Goal: Information Seeking & Learning: Learn about a topic

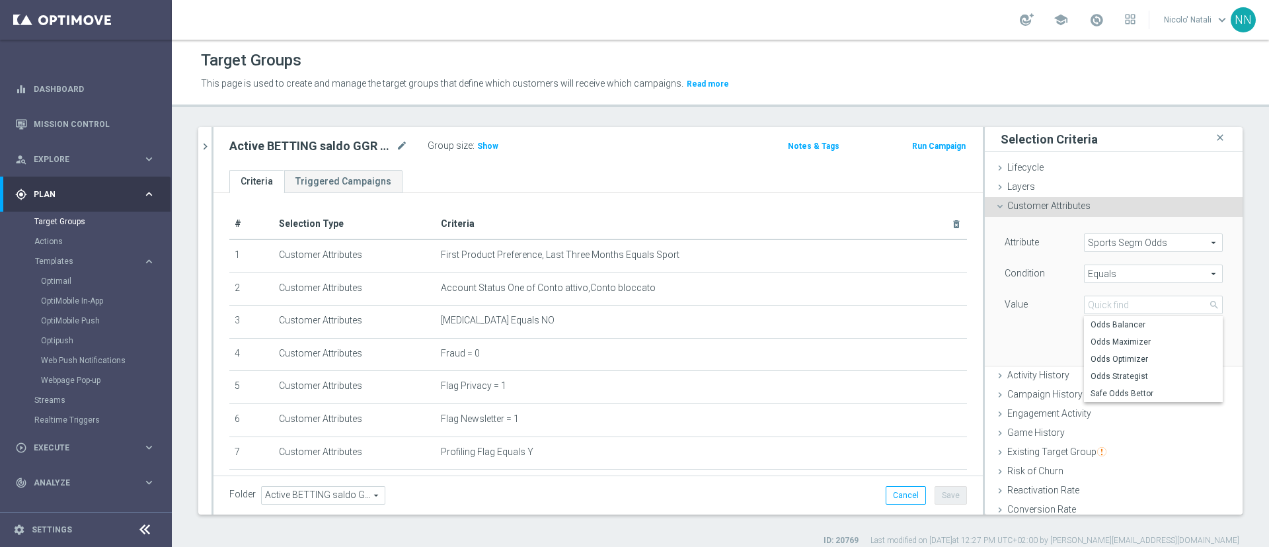
scroll to position [21, 0]
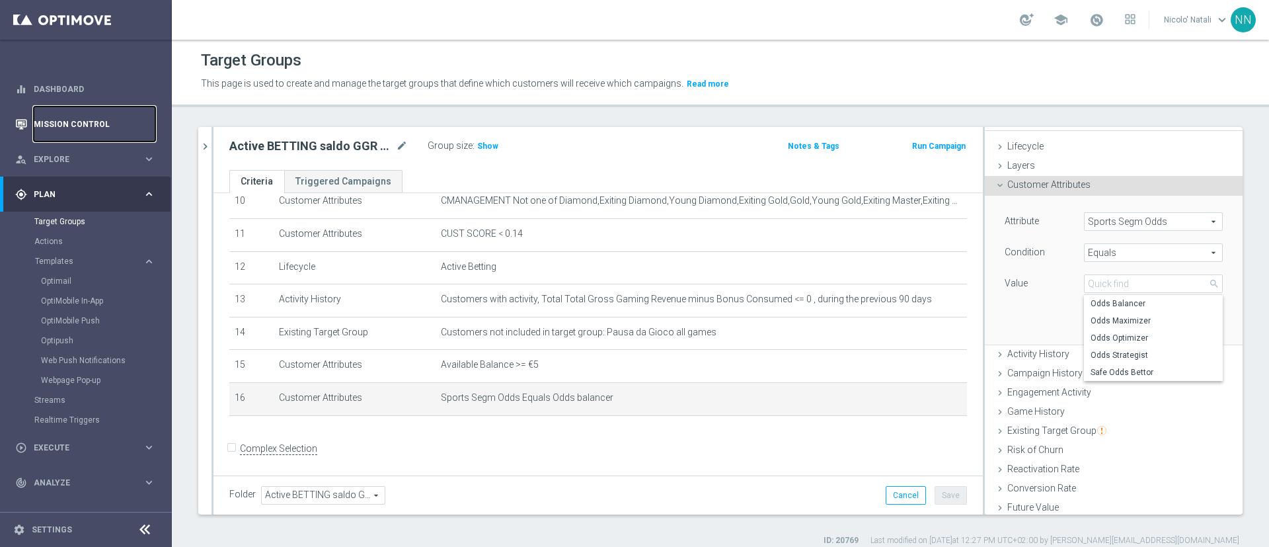
click at [77, 118] on link "Mission Control" at bounding box center [95, 123] width 122 height 35
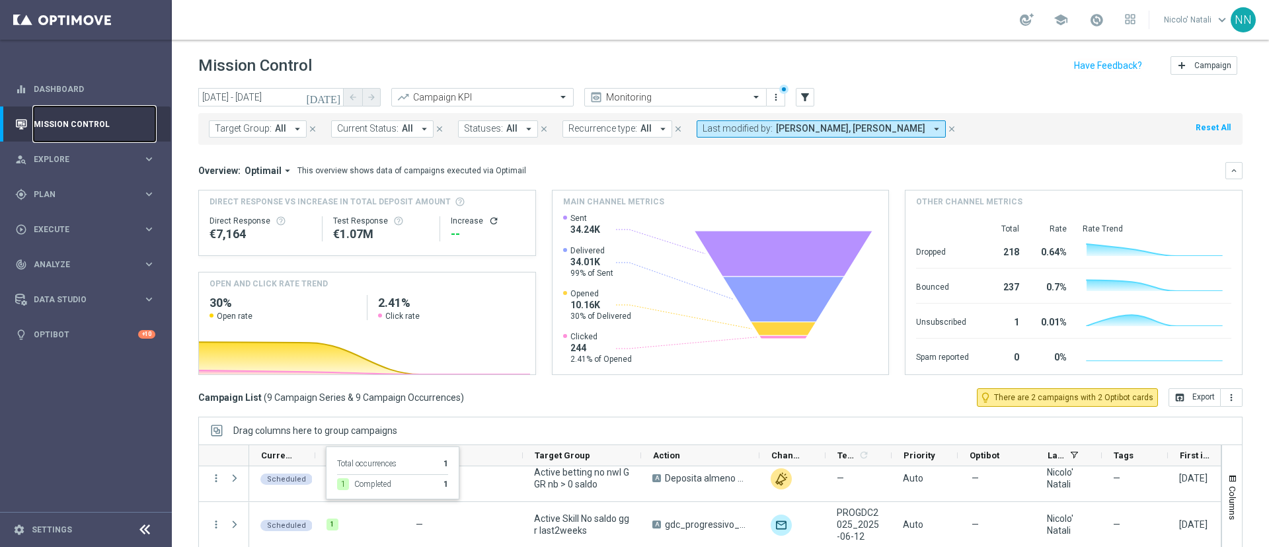
scroll to position [251, 0]
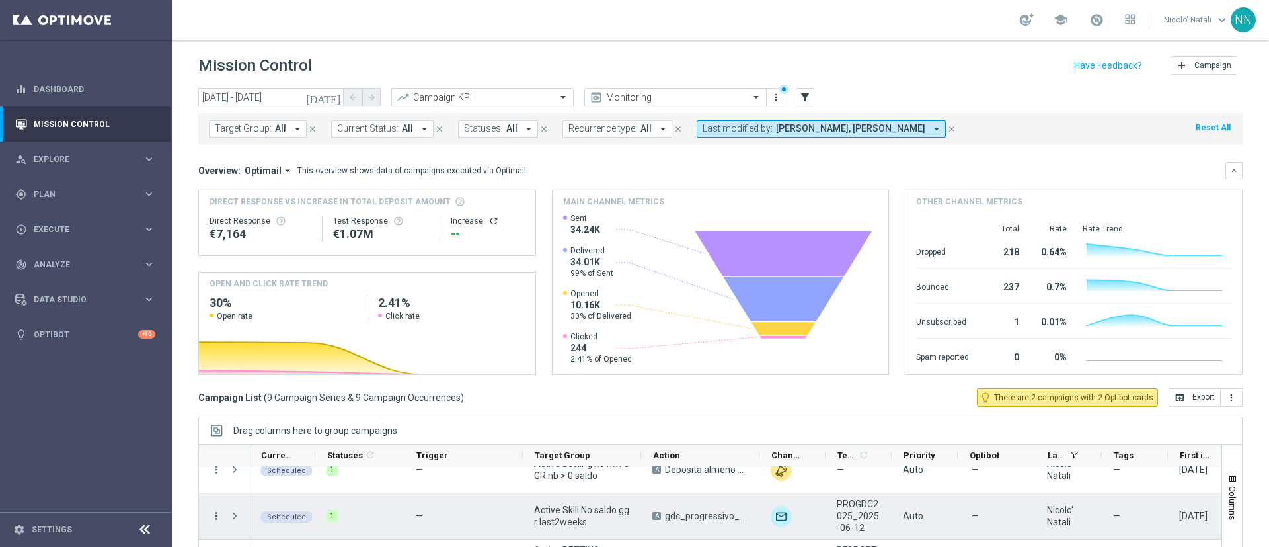
click at [216, 515] on icon "more_vert" at bounding box center [216, 516] width 12 height 12
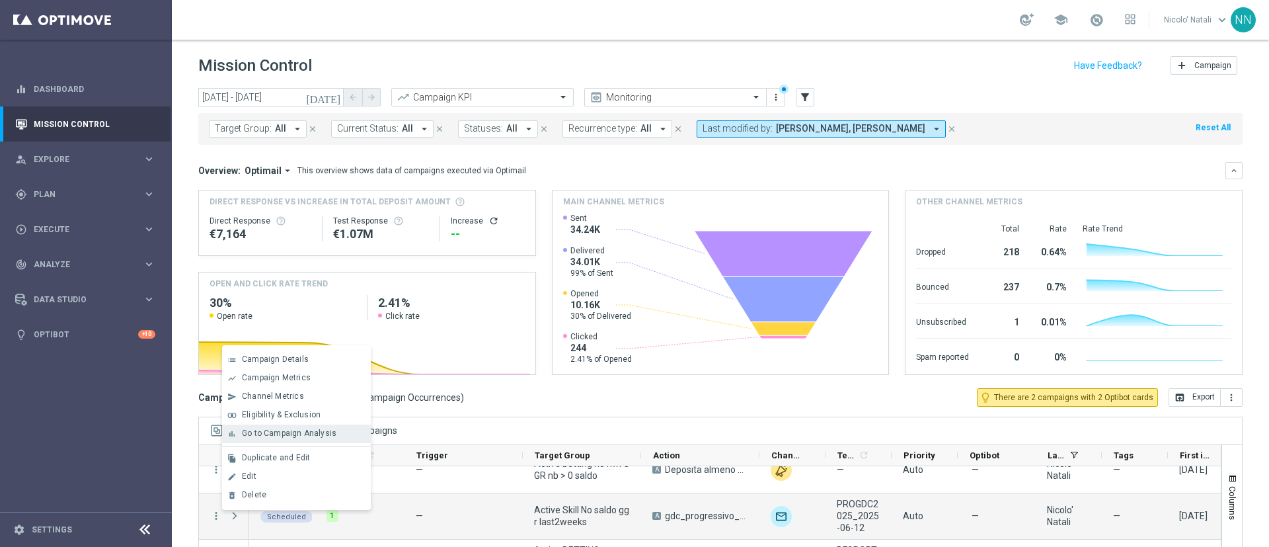
click at [259, 432] on span "Go to Campaign Analysis" at bounding box center [289, 432] width 95 height 9
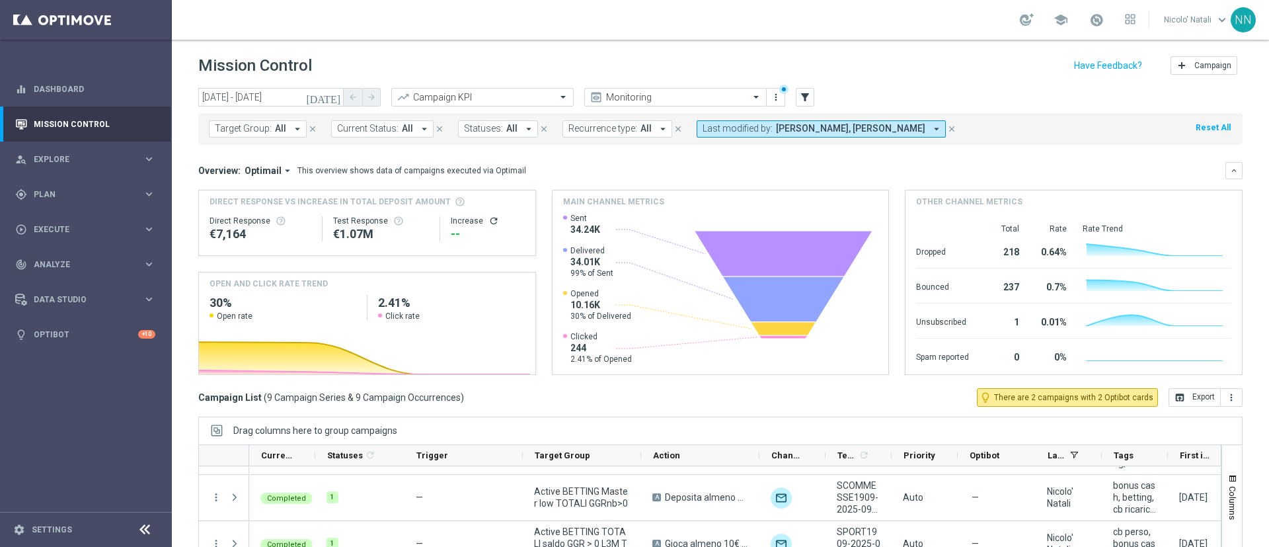
scroll to position [0, 0]
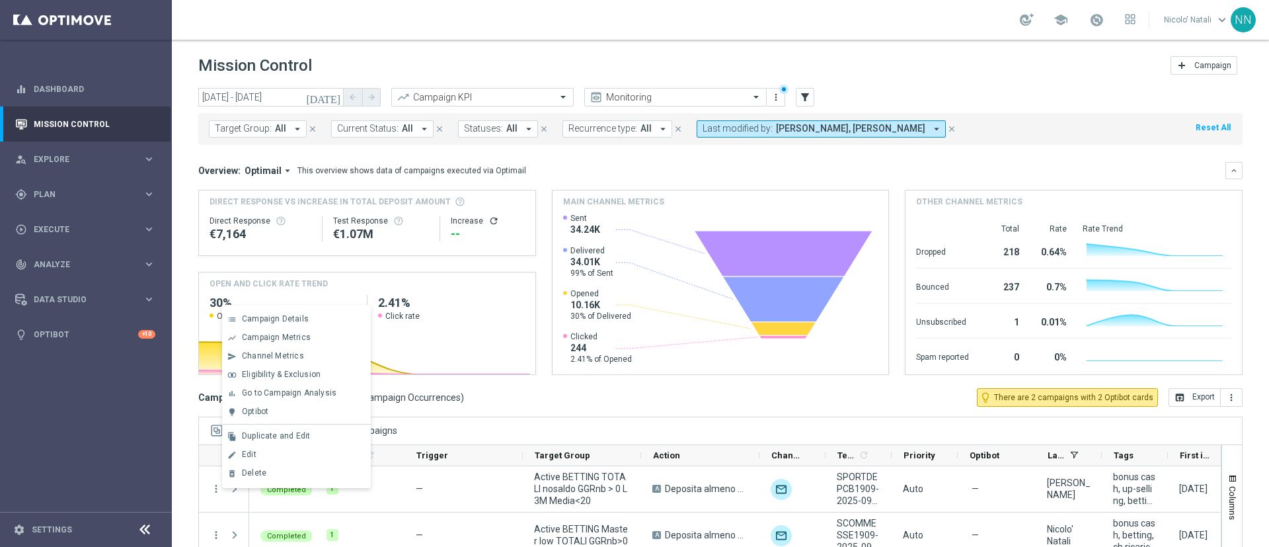
scroll to position [114, 0]
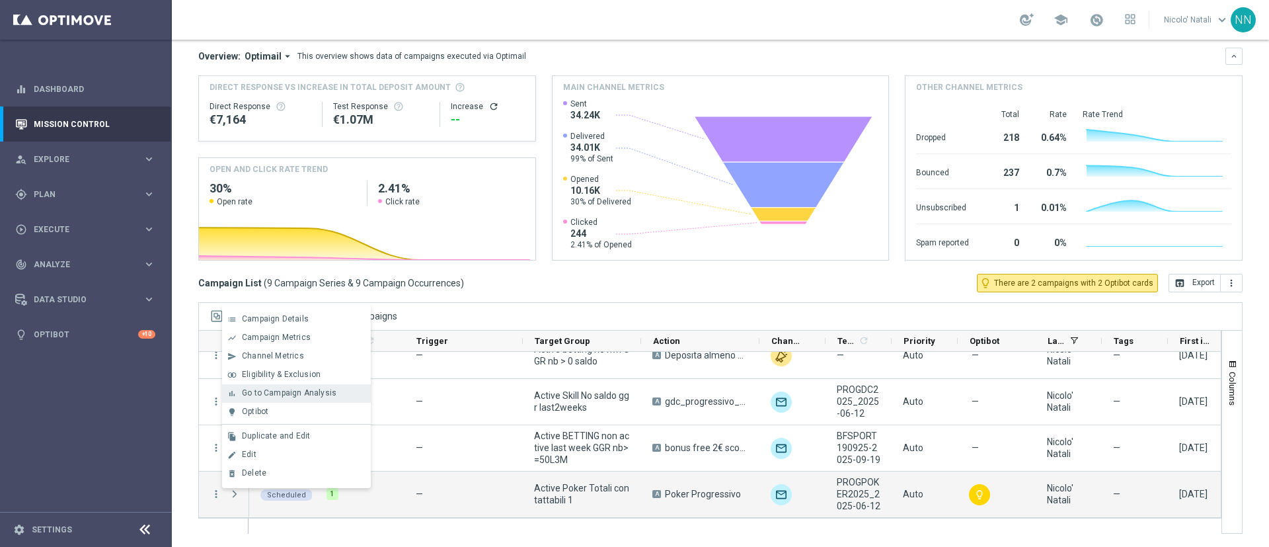
click at [278, 392] on span "Go to Campaign Analysis" at bounding box center [289, 392] width 95 height 9
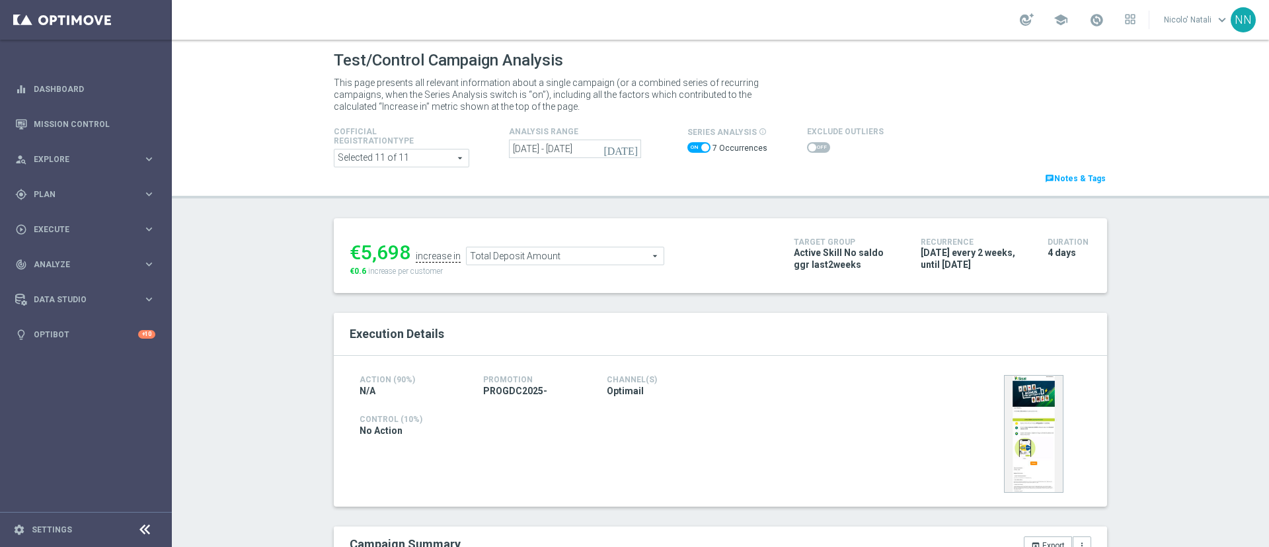
click at [692, 147] on span at bounding box center [699, 147] width 23 height 11
click at [692, 147] on input "checkbox" at bounding box center [699, 147] width 23 height 11
checkbox input "false"
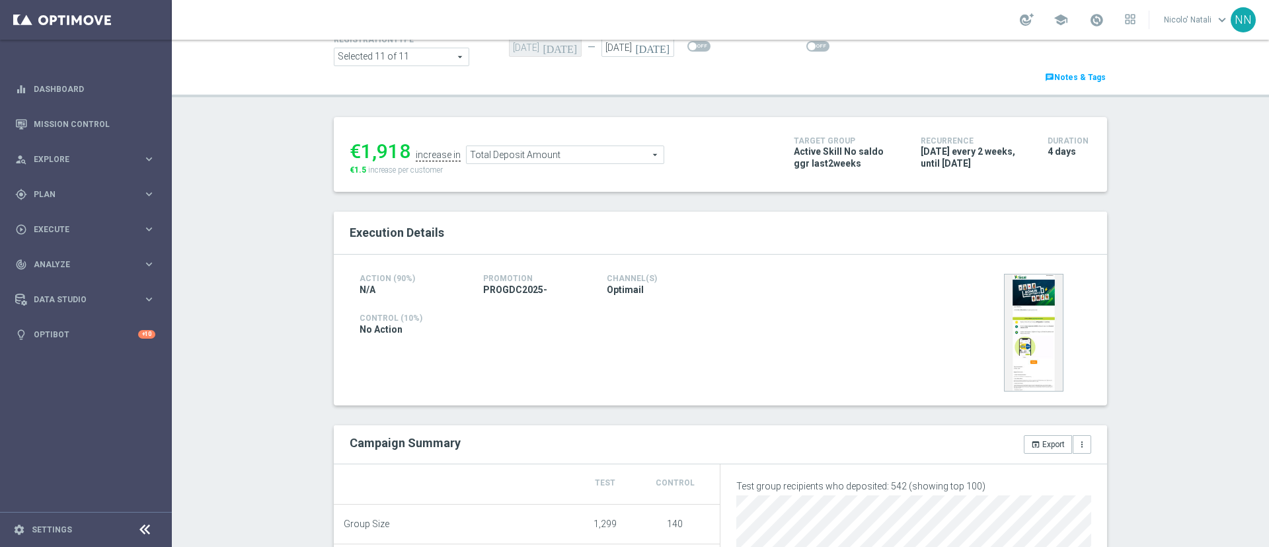
scroll to position [99, 0]
click at [594, 156] on span "Total Deposit Amount" at bounding box center [565, 157] width 197 height 17
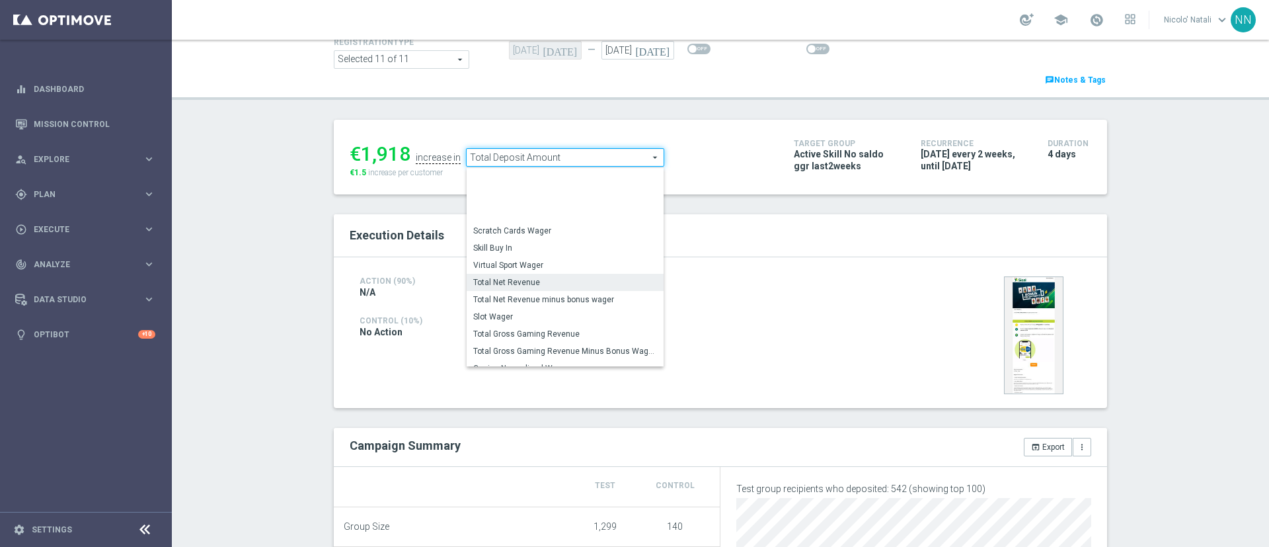
scroll to position [178, 0]
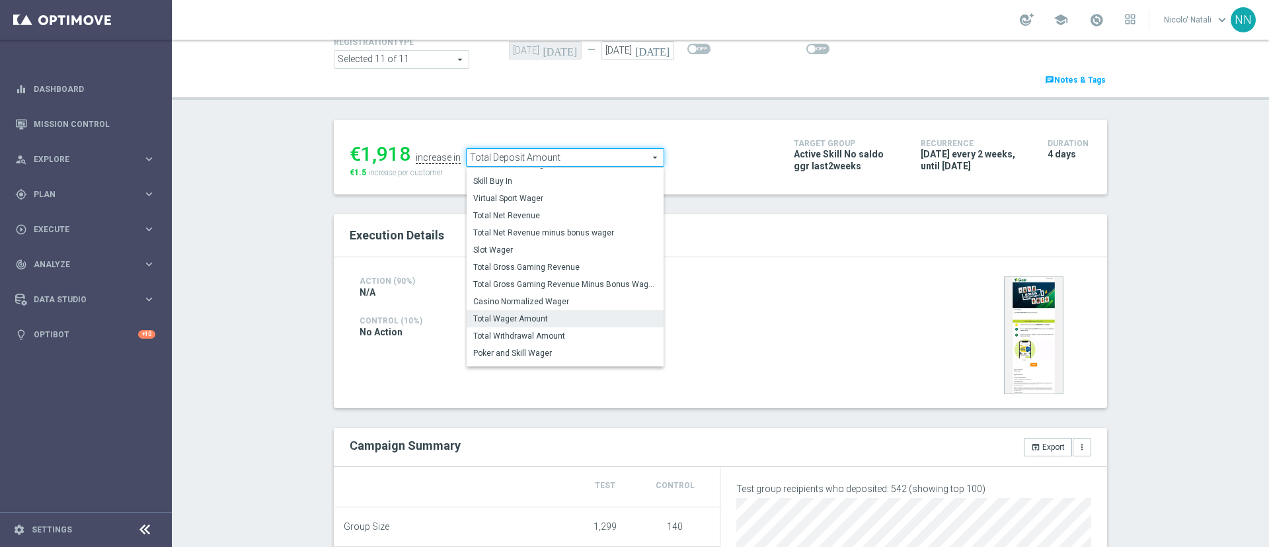
click at [523, 322] on span "Total Wager Amount" at bounding box center [565, 318] width 184 height 11
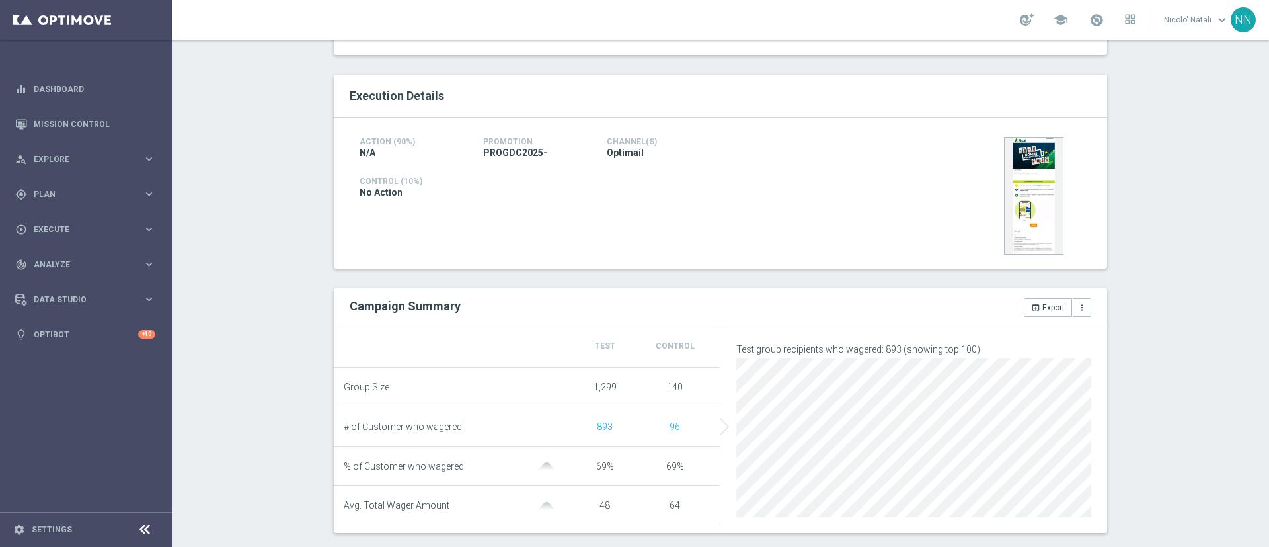
scroll to position [106, 0]
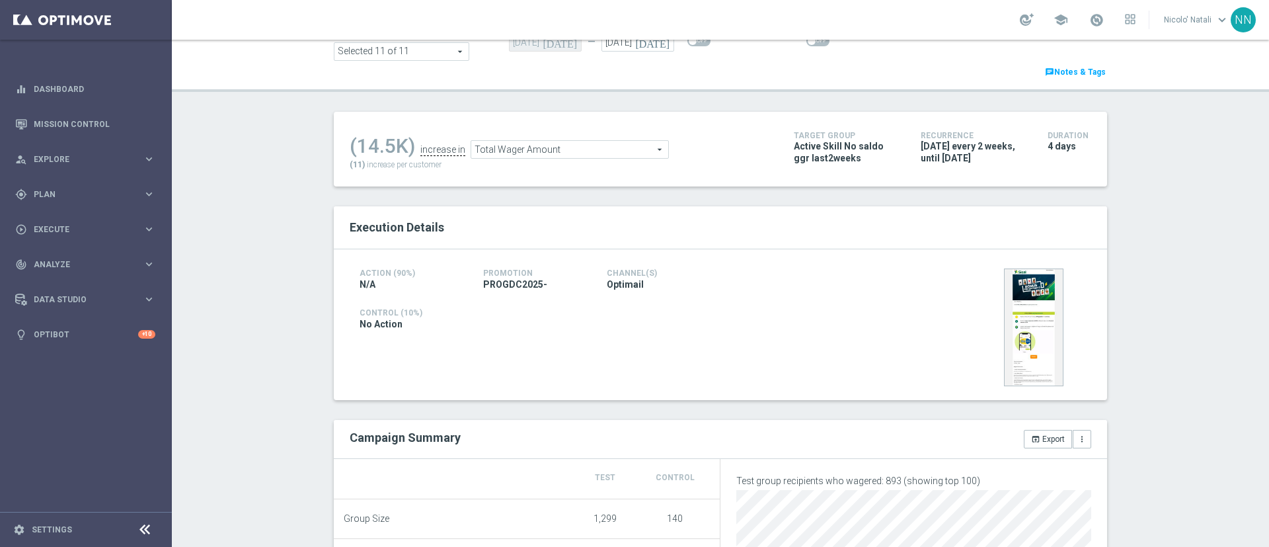
click at [562, 141] on span "Total Wager Amount" at bounding box center [569, 149] width 197 height 17
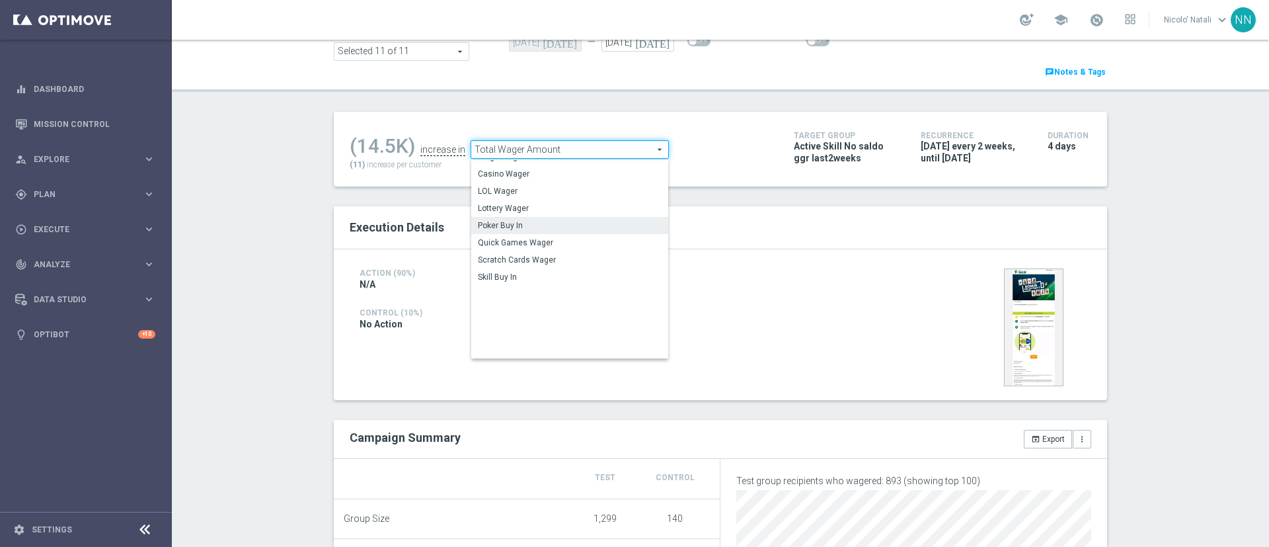
scroll to position [0, 0]
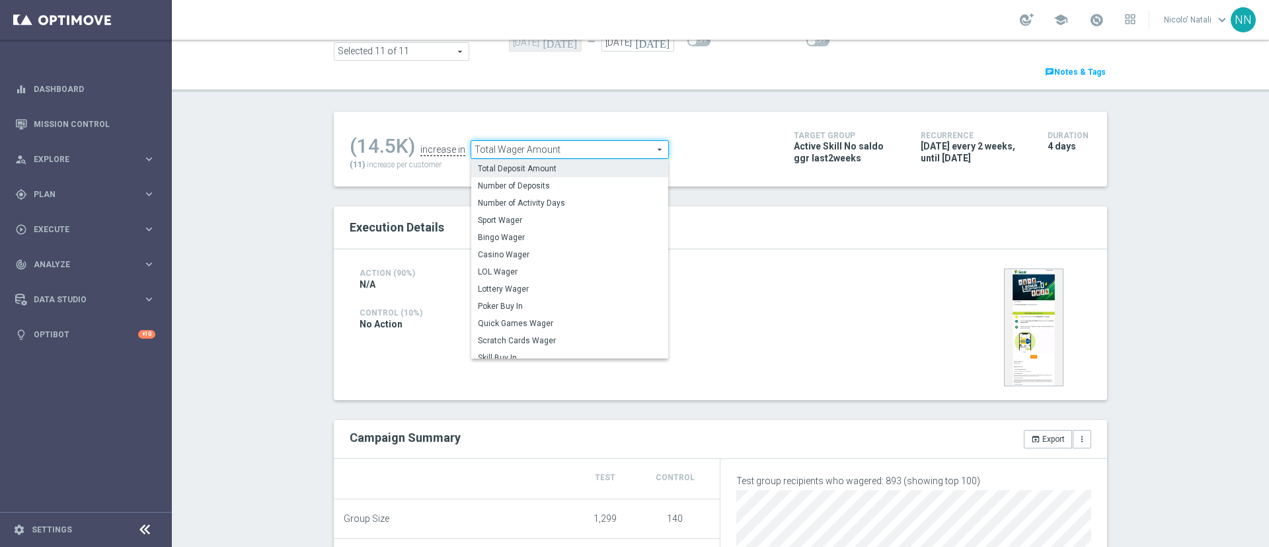
click at [527, 168] on span "Total Deposit Amount" at bounding box center [570, 168] width 184 height 11
type input "Total Deposit Amount"
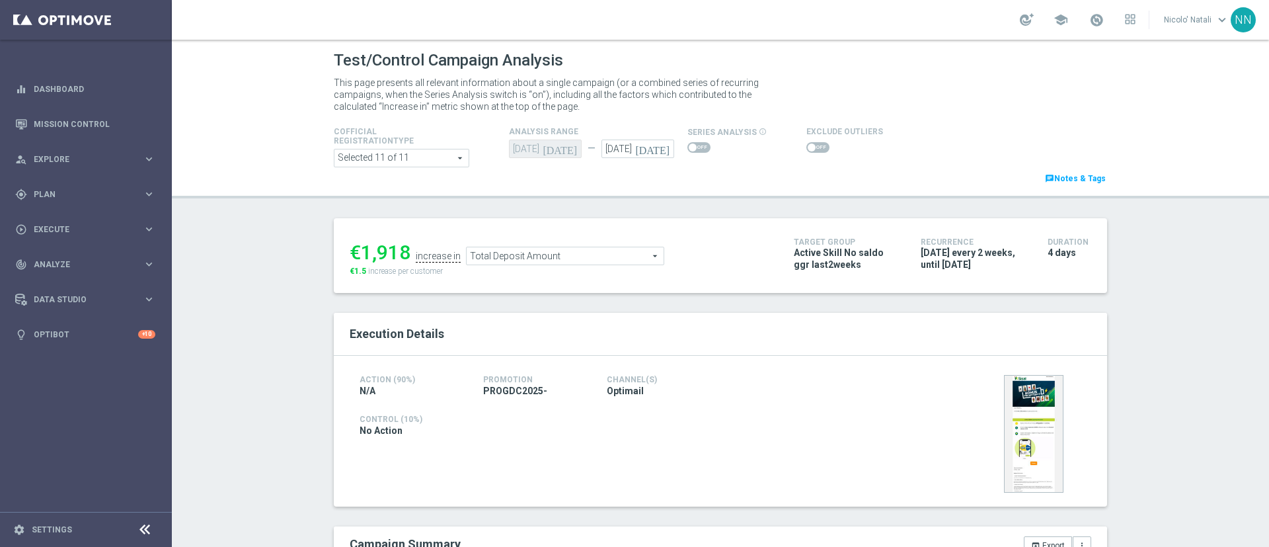
click at [610, 248] on span "Total Deposit Amount" at bounding box center [565, 255] width 197 height 17
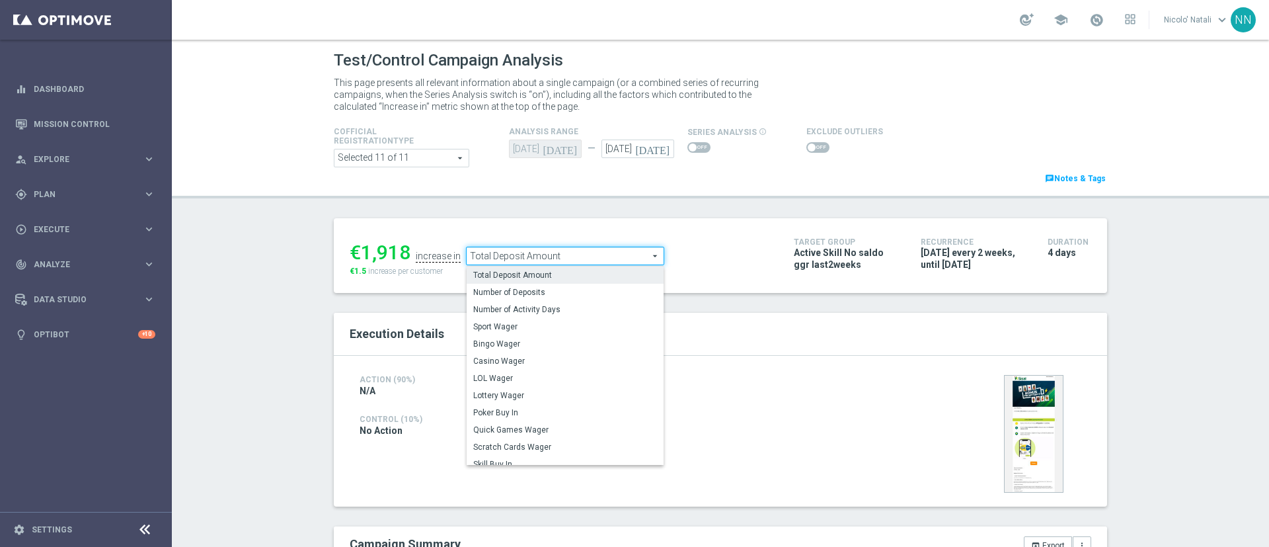
click at [315, 283] on div "Test/Control Campaign Analysis This page presents all relevant information abou…" at bounding box center [721, 293] width 1098 height 507
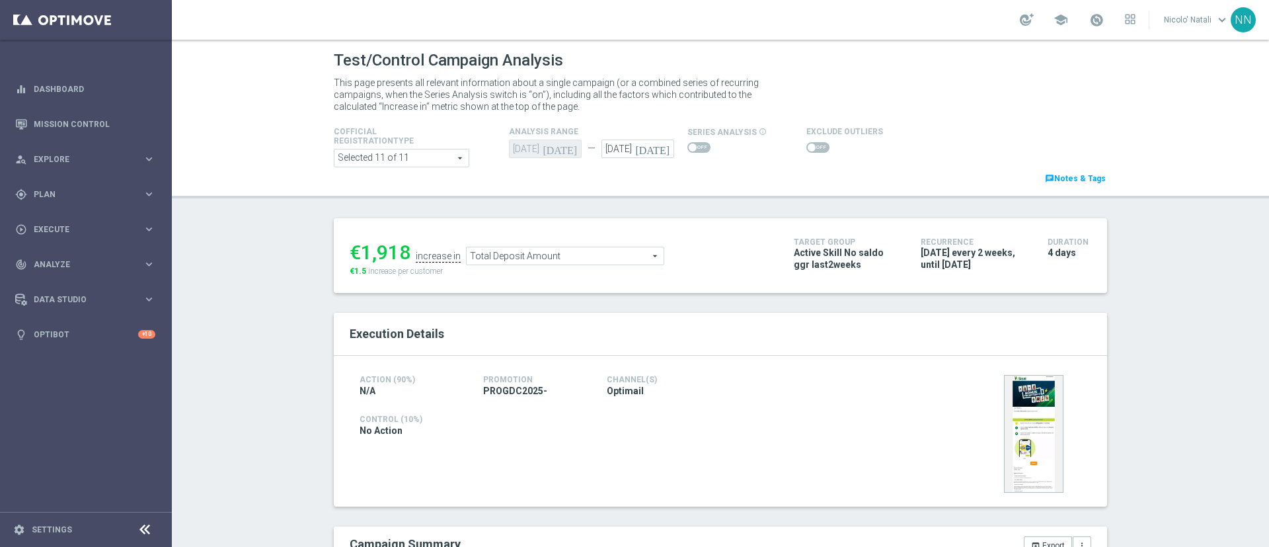
click at [510, 389] on span "PROGDC2025-" at bounding box center [515, 391] width 64 height 12
copy div "PROGDC2025-"
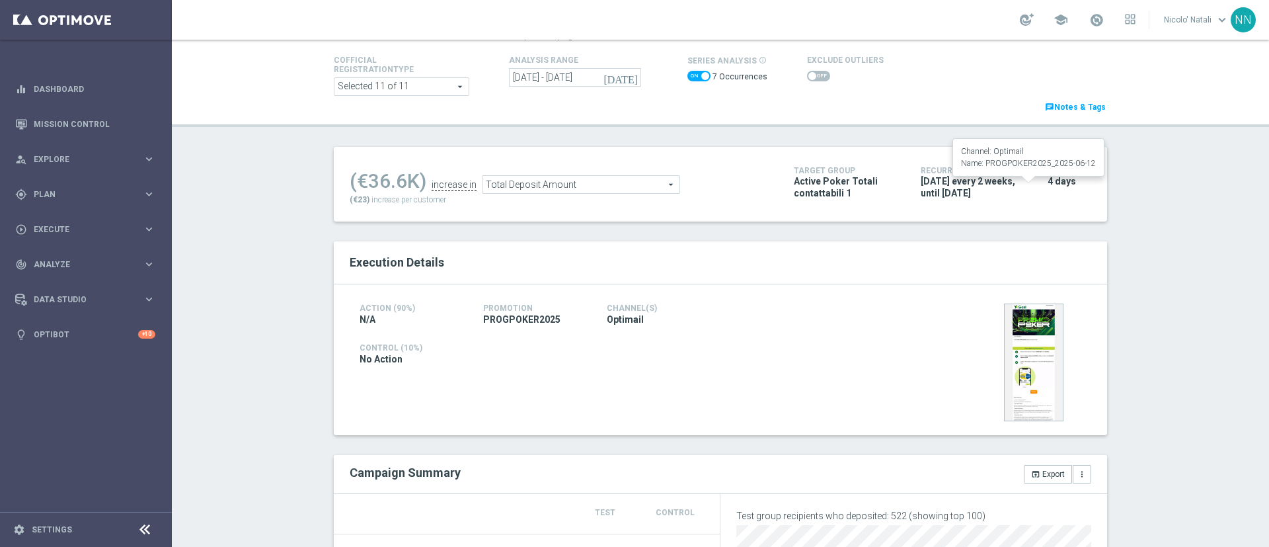
scroll to position [61, 0]
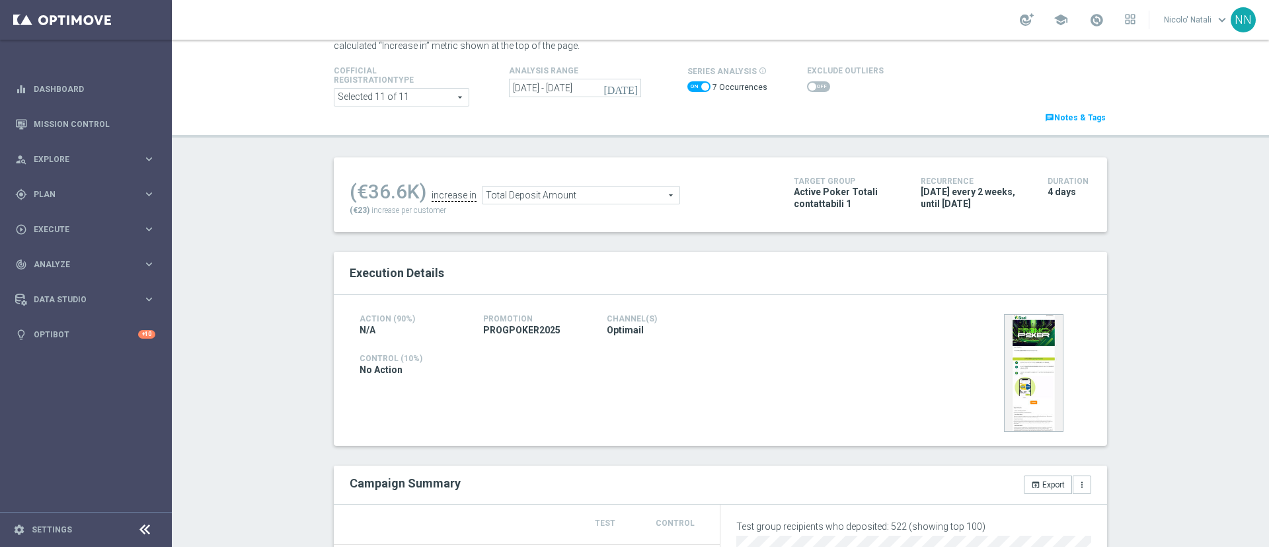
click at [688, 88] on span at bounding box center [699, 86] width 23 height 11
click at [688, 88] on input "checkbox" at bounding box center [699, 86] width 23 height 11
checkbox input "false"
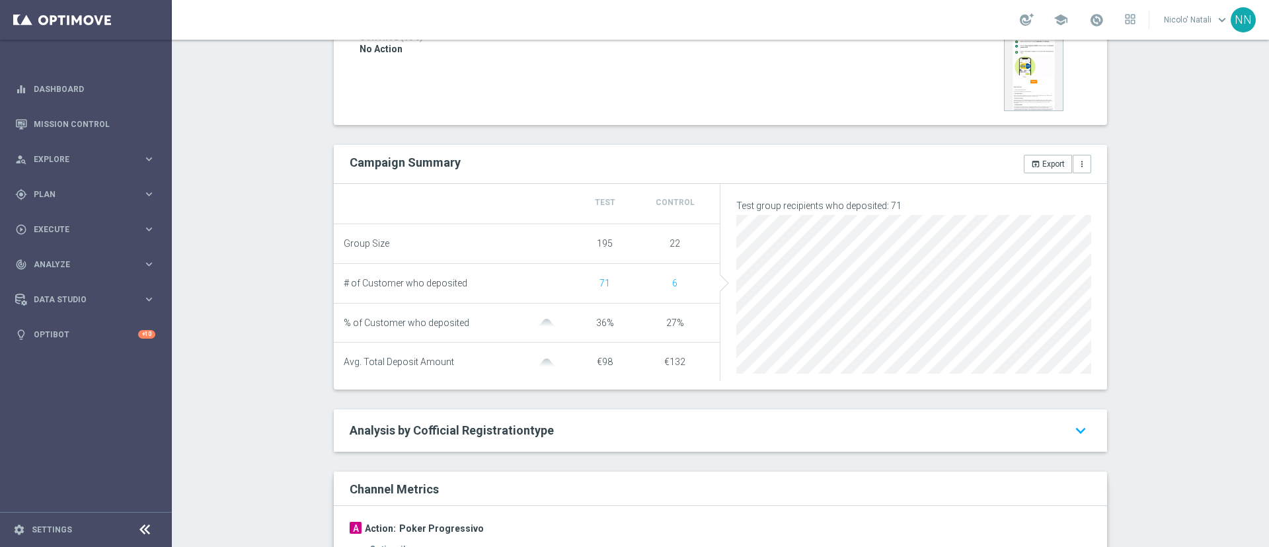
scroll to position [78, 0]
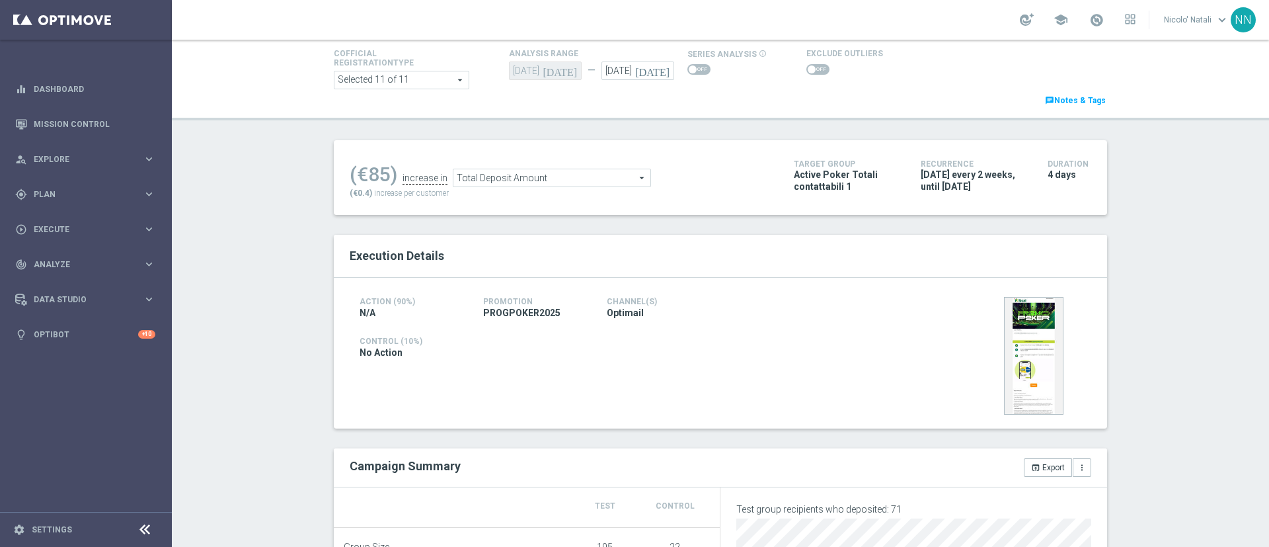
click at [548, 184] on span "Total Deposit Amount" at bounding box center [552, 177] width 197 height 17
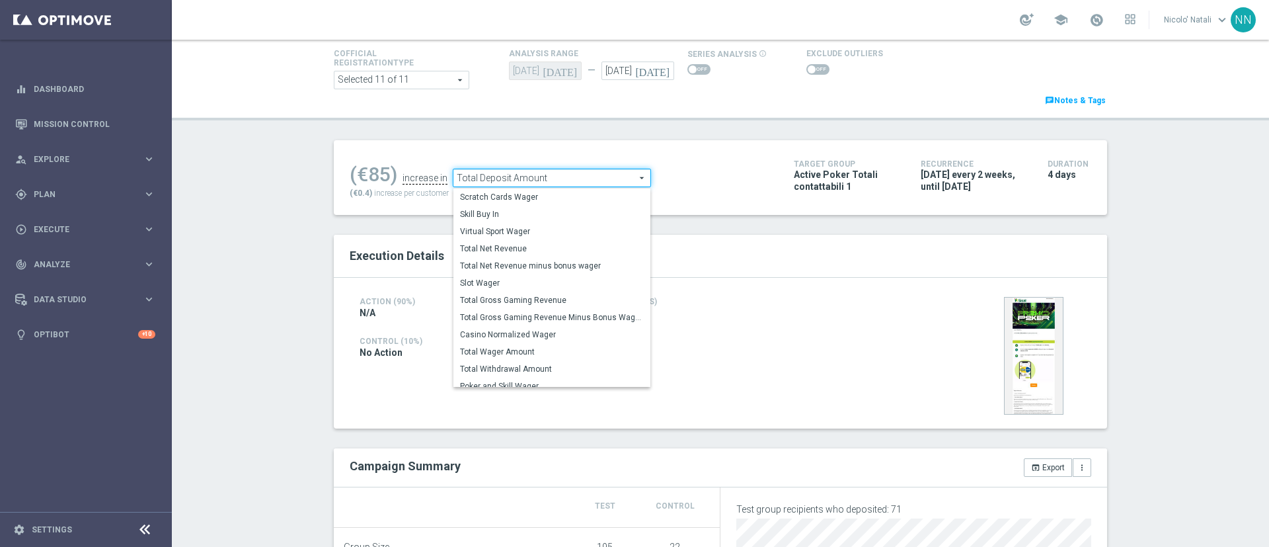
scroll to position [166, 0]
click at [506, 346] on span "Total Wager Amount" at bounding box center [552, 351] width 184 height 11
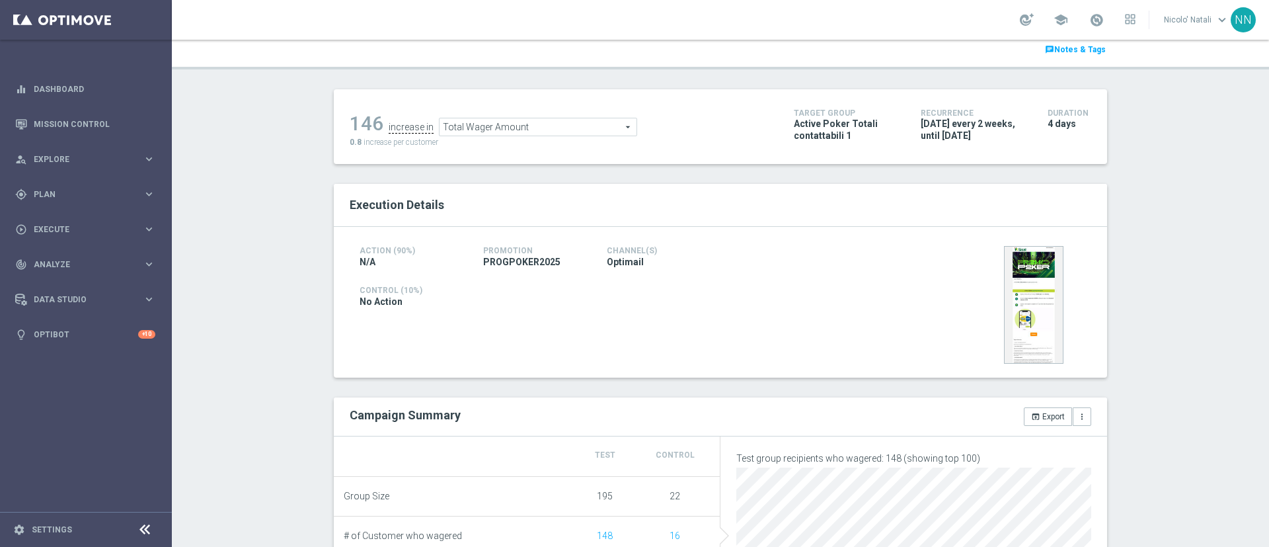
scroll to position [104, 0]
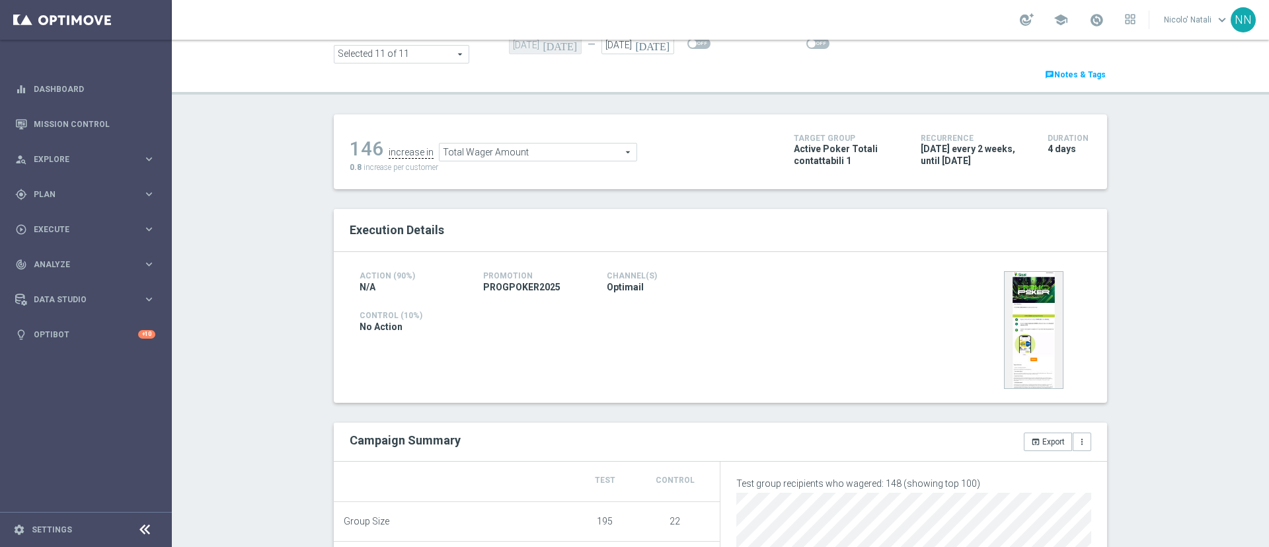
click at [502, 147] on span "Total Wager Amount" at bounding box center [538, 151] width 197 height 17
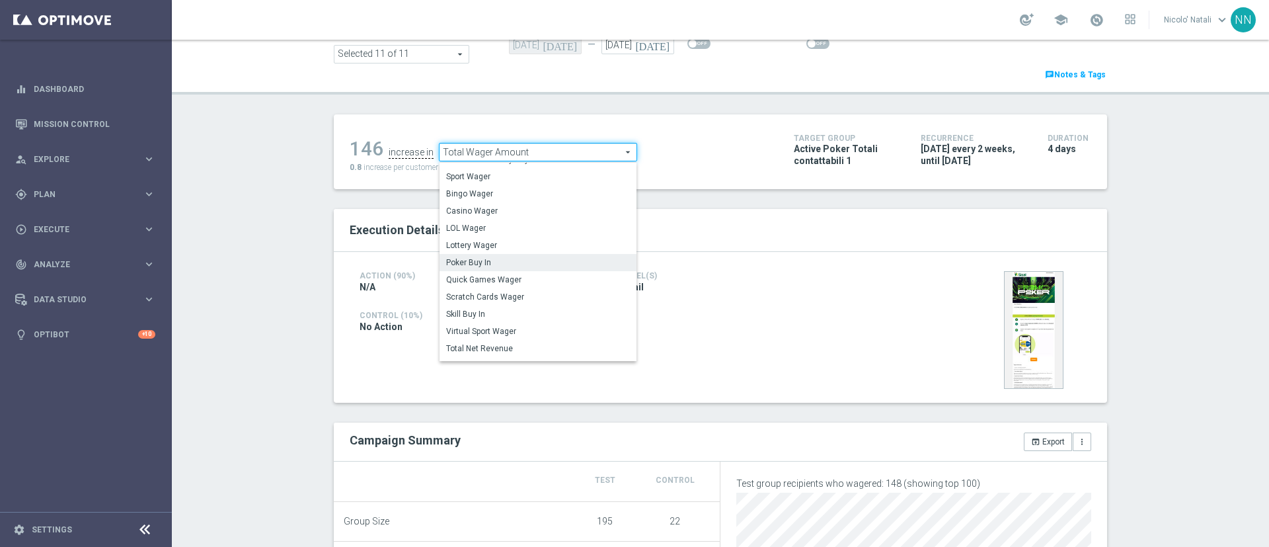
scroll to position [0, 0]
click at [481, 173] on span "Total Deposit Amount" at bounding box center [538, 171] width 184 height 11
type input "Total Deposit Amount"
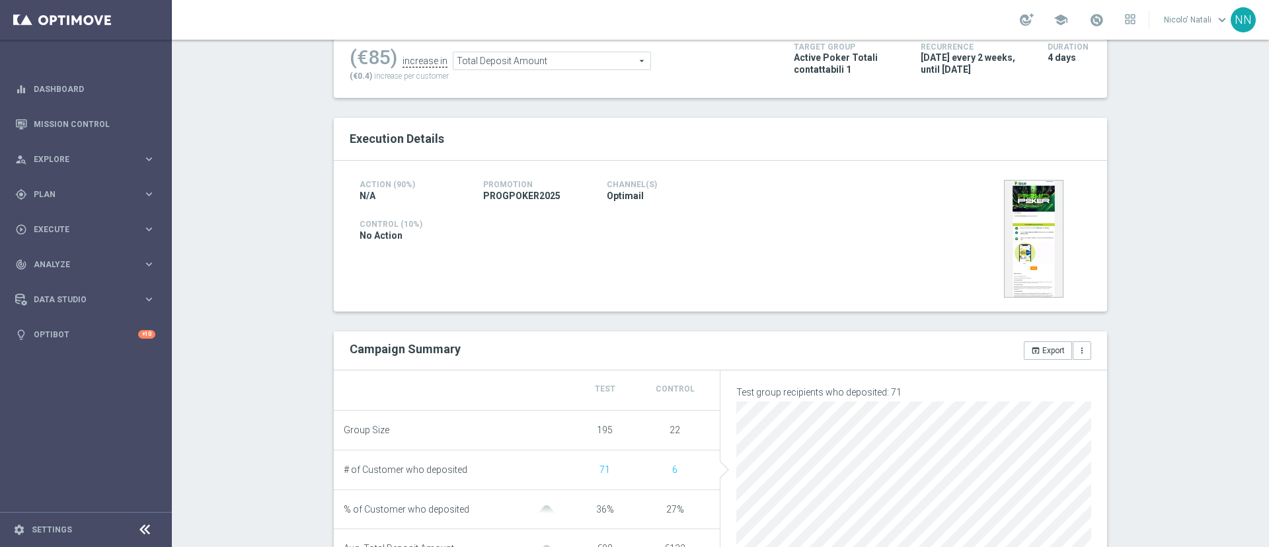
scroll to position [188, 0]
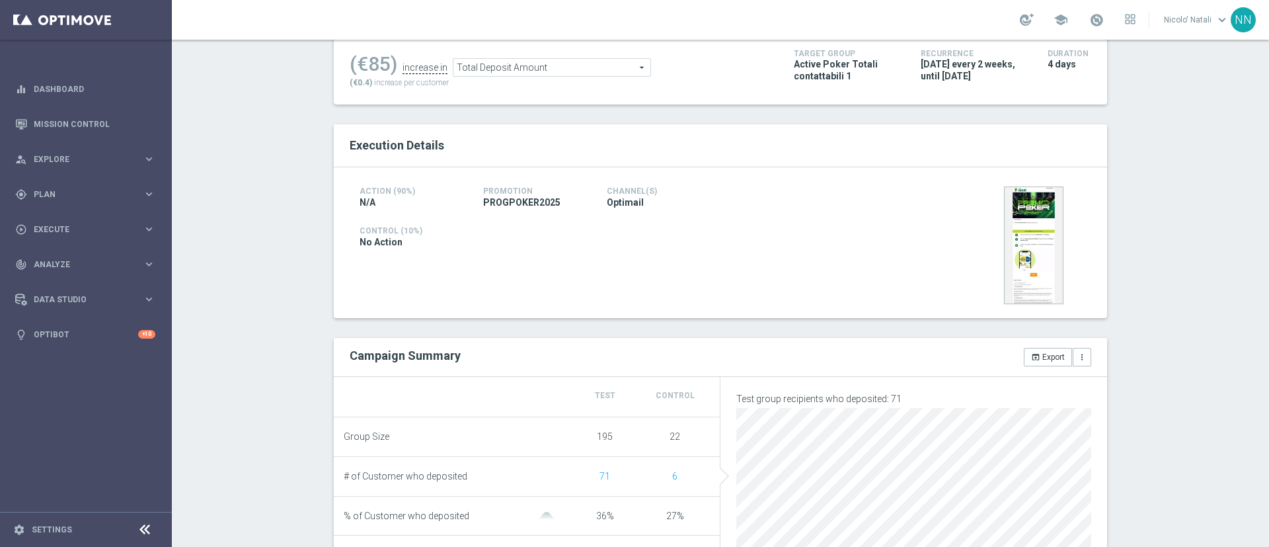
click at [502, 202] on span "PROGPOKER2025" at bounding box center [521, 202] width 77 height 12
copy span "PROGPOKER2025"
